Goal: Information Seeking & Learning: Learn about a topic

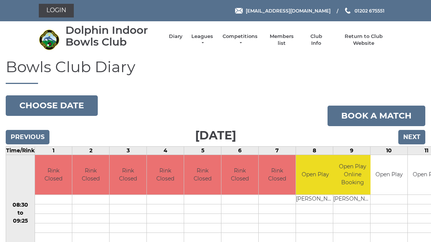
click at [255, 41] on link "Competitions" at bounding box center [240, 40] width 36 height 14
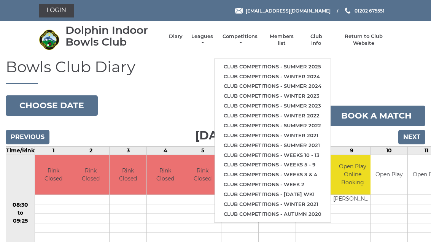
click at [305, 75] on link "Club competitions - Winter 2024" at bounding box center [272, 77] width 116 height 10
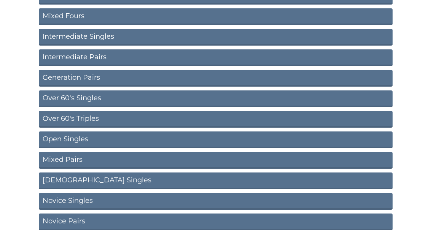
scroll to position [320, 0]
click at [209, 157] on link "Mixed Pairs" at bounding box center [215, 160] width 353 height 17
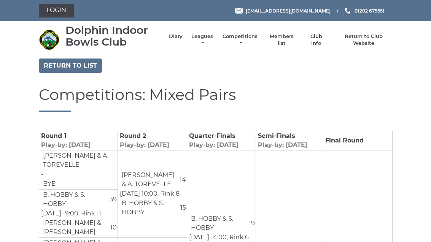
click at [78, 64] on link "Return to list" at bounding box center [70, 66] width 63 height 14
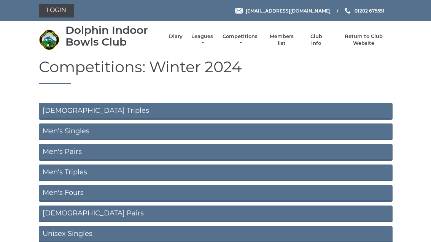
click at [201, 133] on link "Men's Singles" at bounding box center [215, 132] width 353 height 17
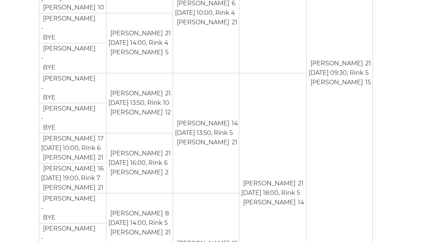
scroll to position [795, 0]
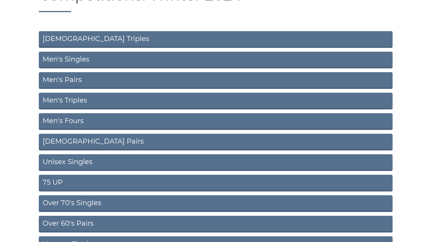
scroll to position [72, 0]
click at [250, 186] on link "75 UP" at bounding box center [215, 183] width 353 height 17
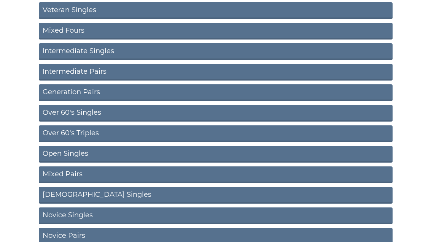
scroll to position [320, 0]
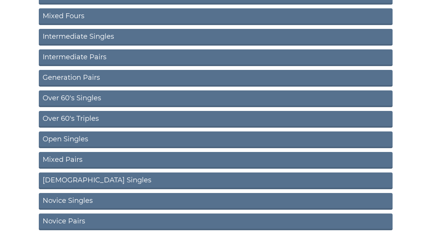
click at [271, 206] on link "Novice Singles" at bounding box center [215, 201] width 353 height 17
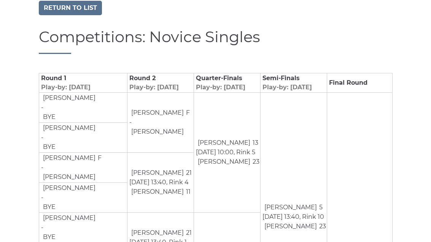
scroll to position [54, 0]
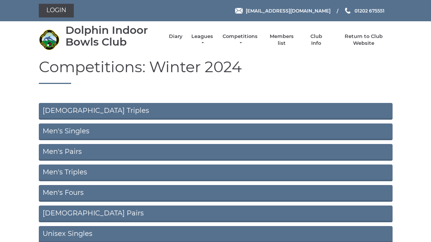
scroll to position [345, 0]
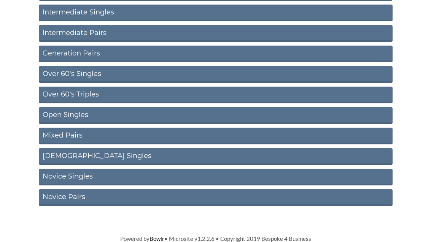
click at [244, 198] on link "Novice Pairs" at bounding box center [215, 197] width 353 height 17
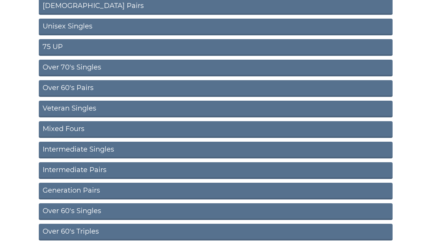
scroll to position [209, 0]
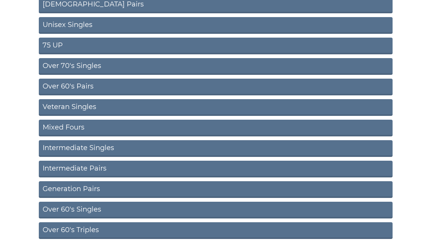
click at [245, 212] on link "Over 60's Singles" at bounding box center [215, 210] width 353 height 17
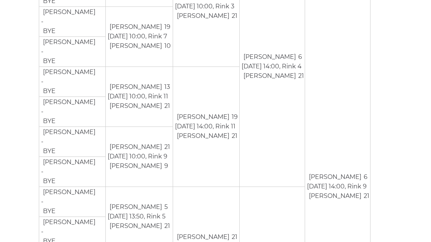
scroll to position [201, 0]
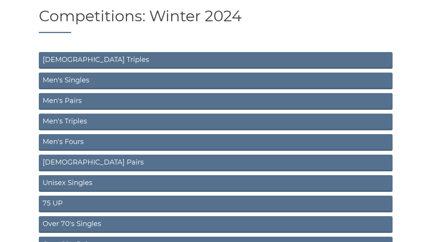
scroll to position [55, 0]
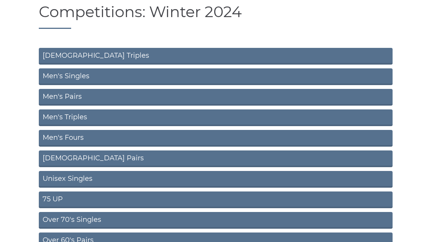
click at [231, 139] on link "Men's Fours" at bounding box center [215, 138] width 353 height 17
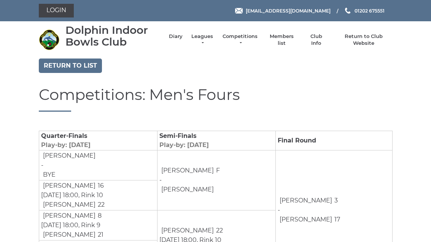
scroll to position [41, 0]
